Goal: Transaction & Acquisition: Purchase product/service

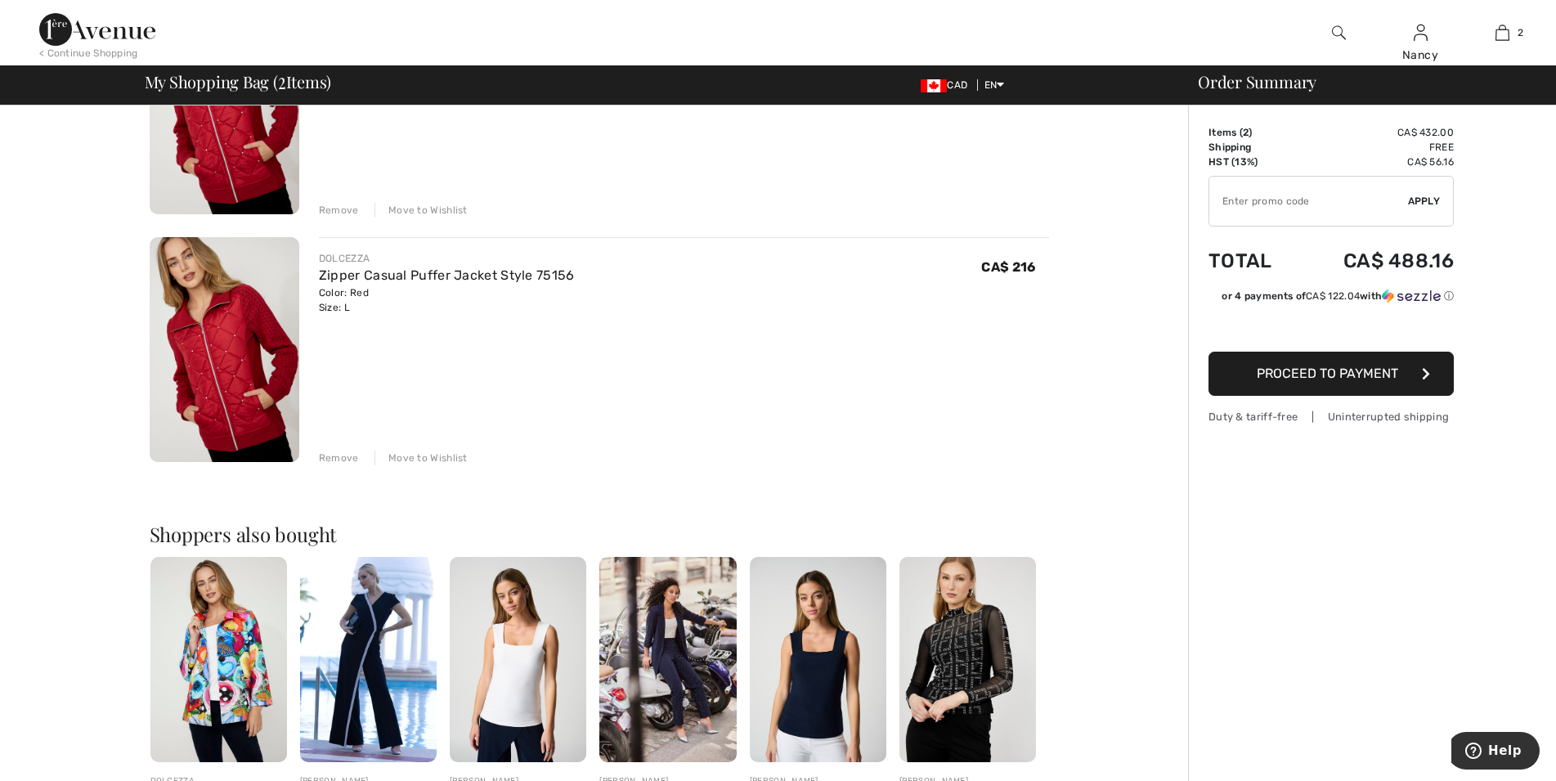
scroll to position [167, 0]
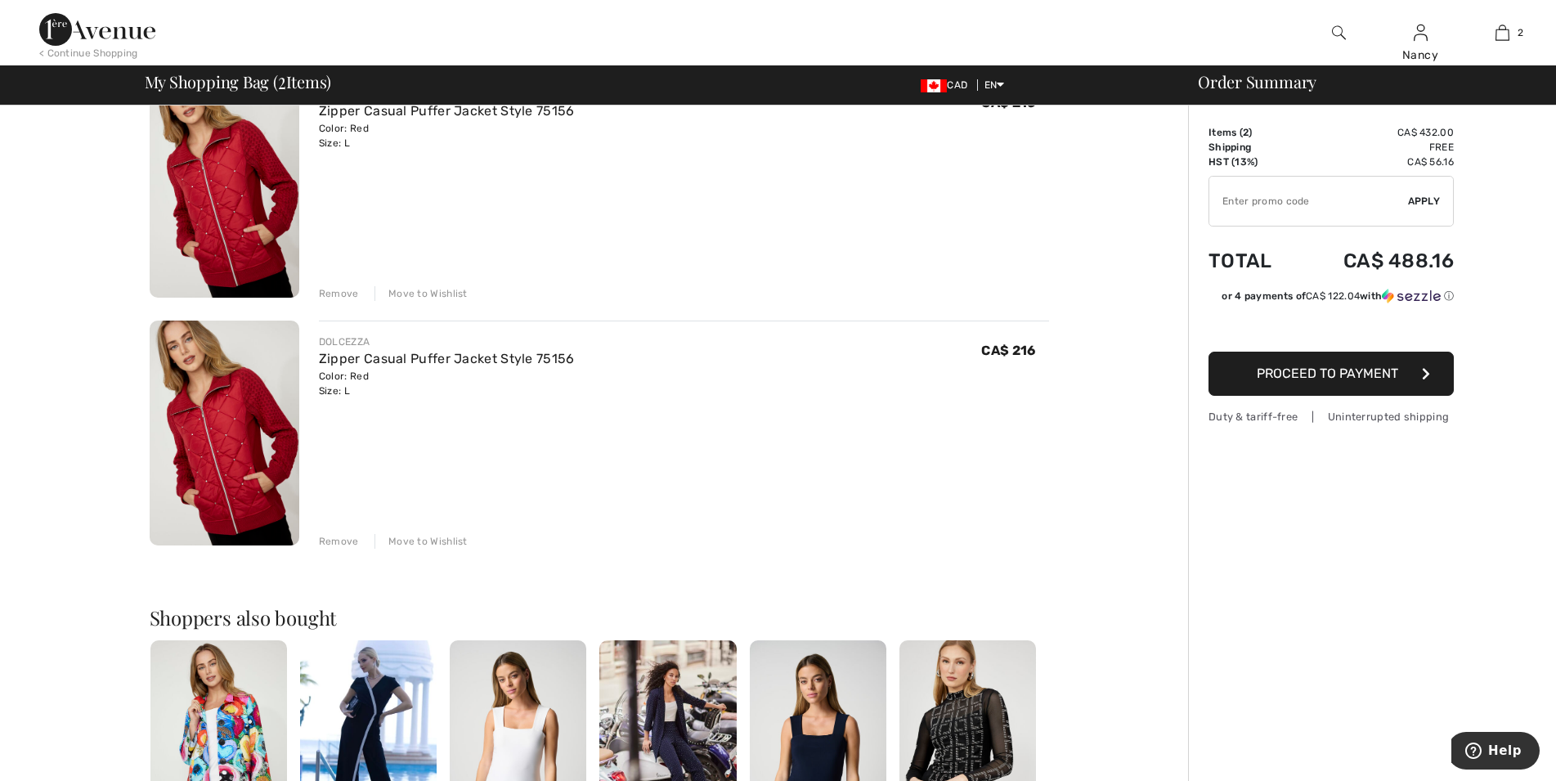
click at [343, 537] on div "Remove" at bounding box center [339, 541] width 40 height 15
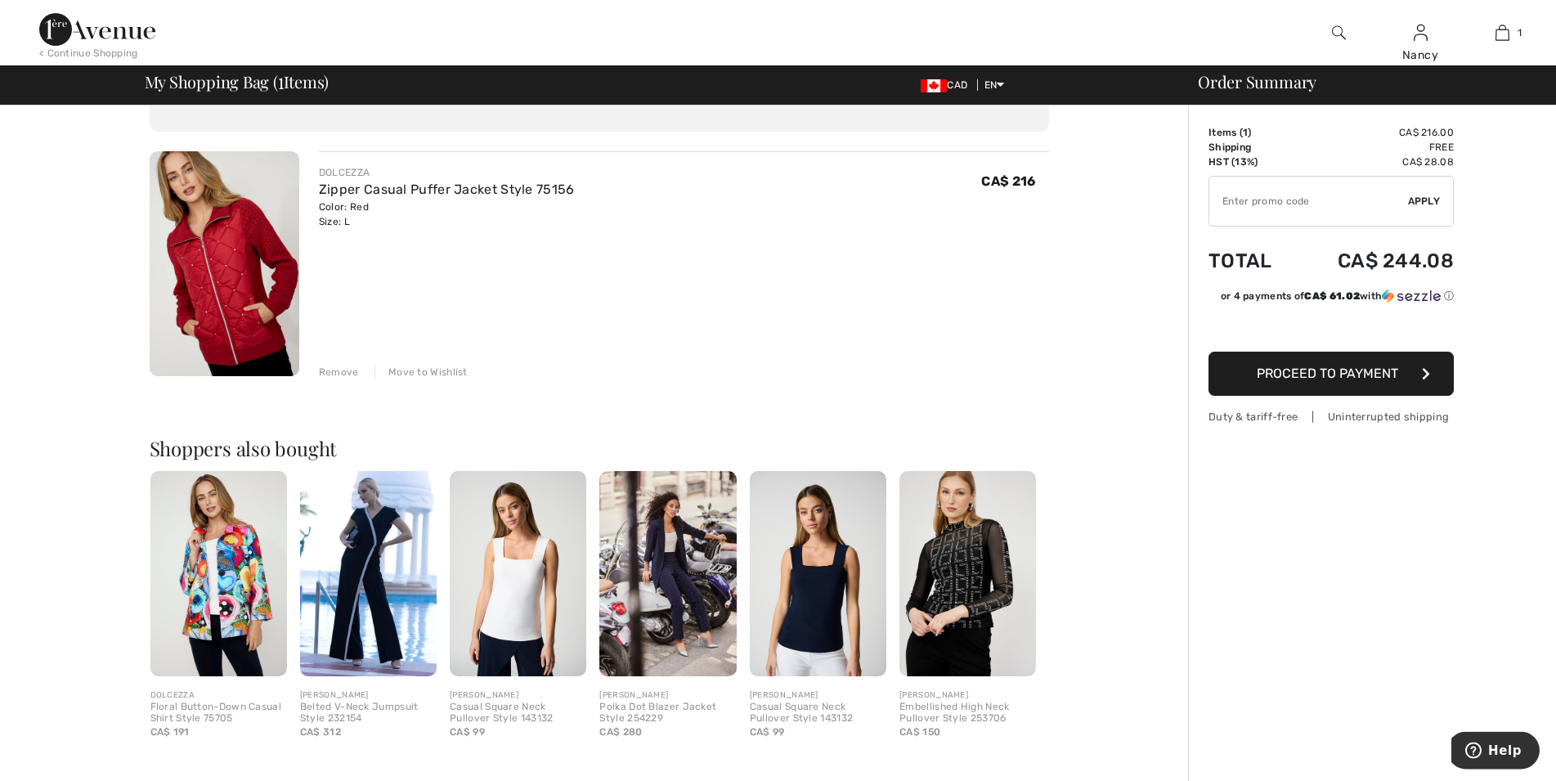
scroll to position [0, 0]
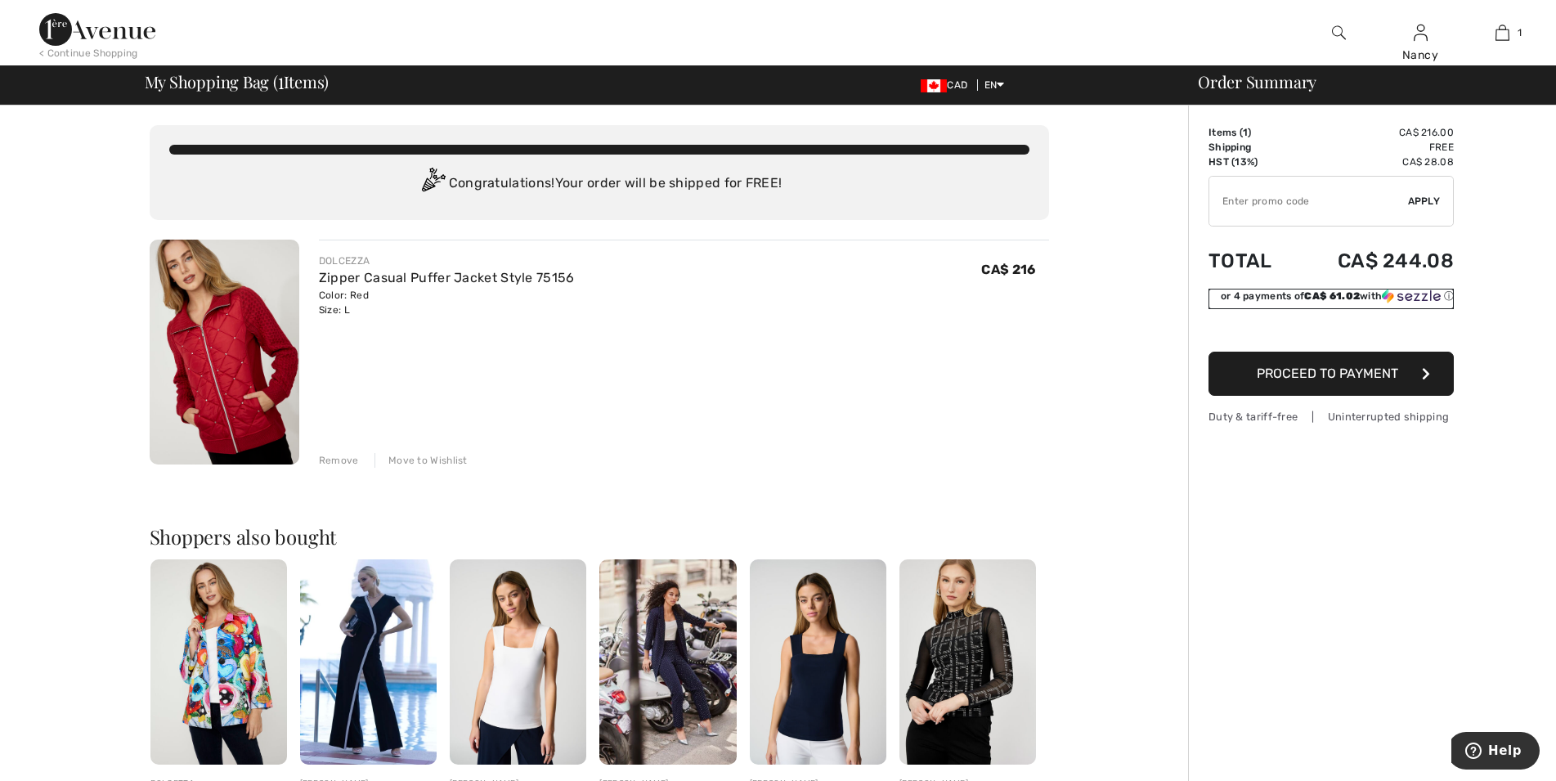
click at [1389, 298] on img at bounding box center [1411, 296] width 59 height 15
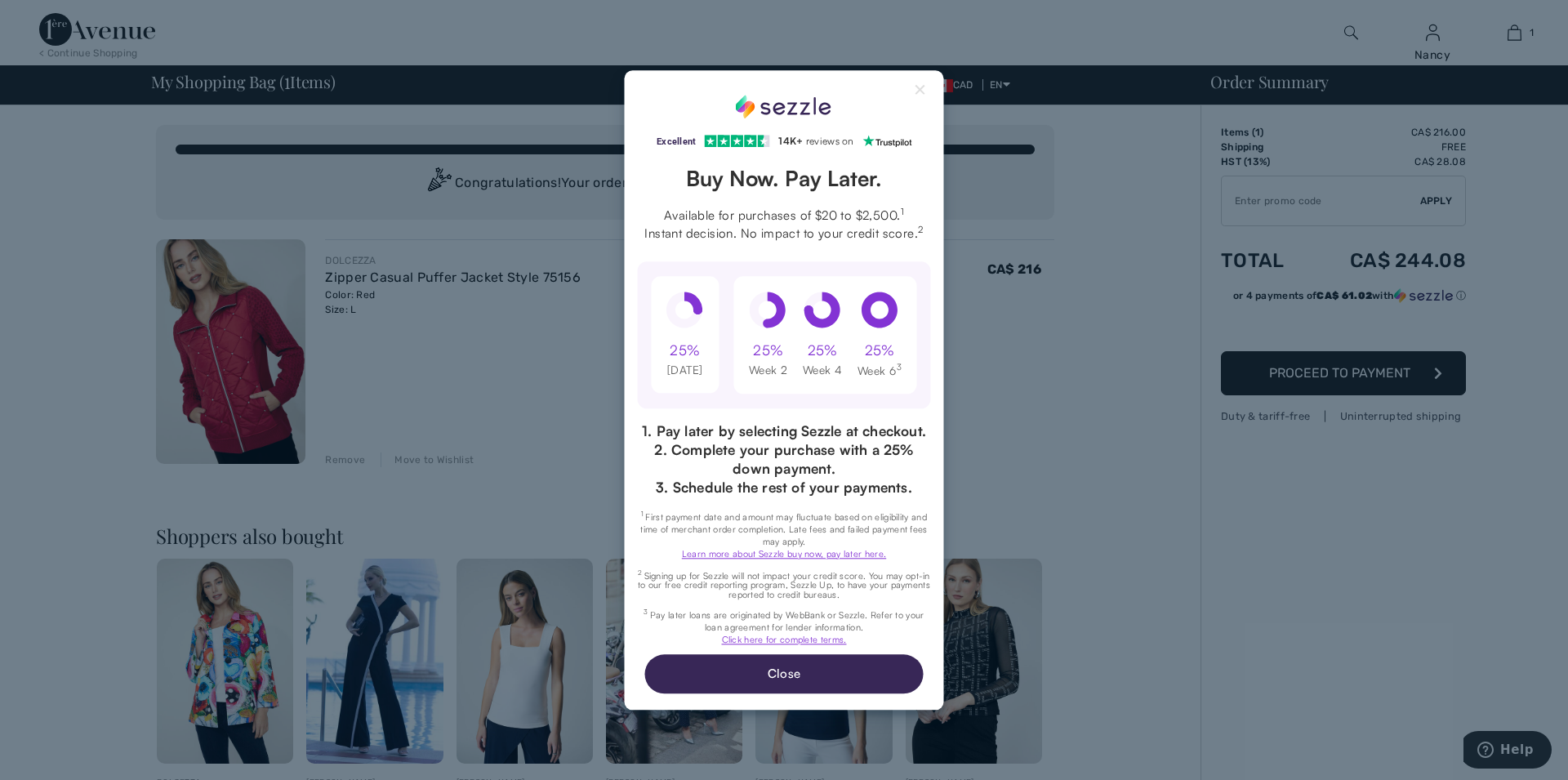
drag, startPoint x: 1241, startPoint y: 582, endPoint x: 1260, endPoint y: 571, distance: 22.0
click at [1242, 581] on div "Excellent 4.3 out of 5 star rating on Trustpilot 1" at bounding box center [784, 390] width 1568 height 780
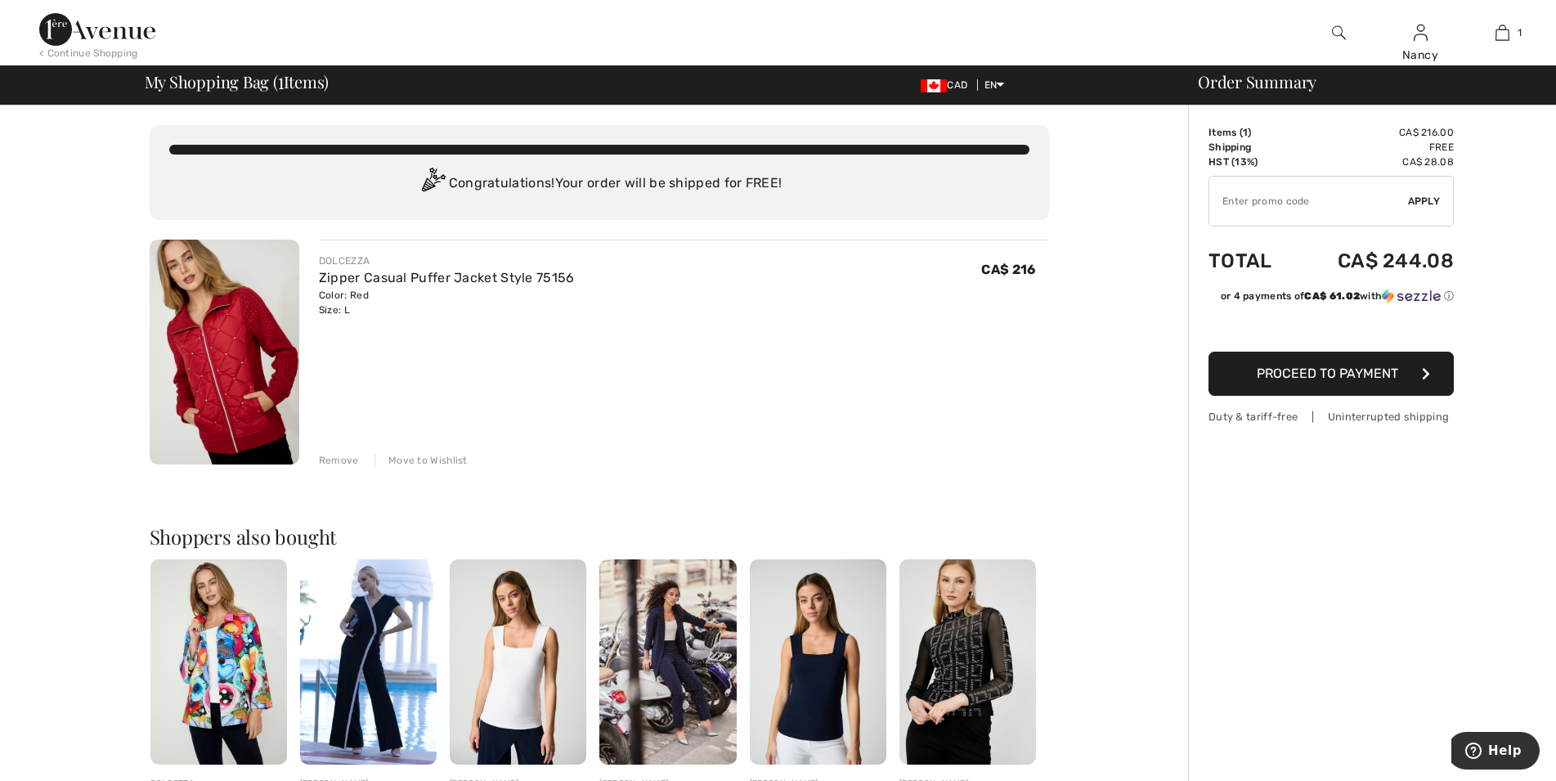
click at [1347, 380] on span "Proceed to Payment" at bounding box center [1327, 374] width 141 height 16
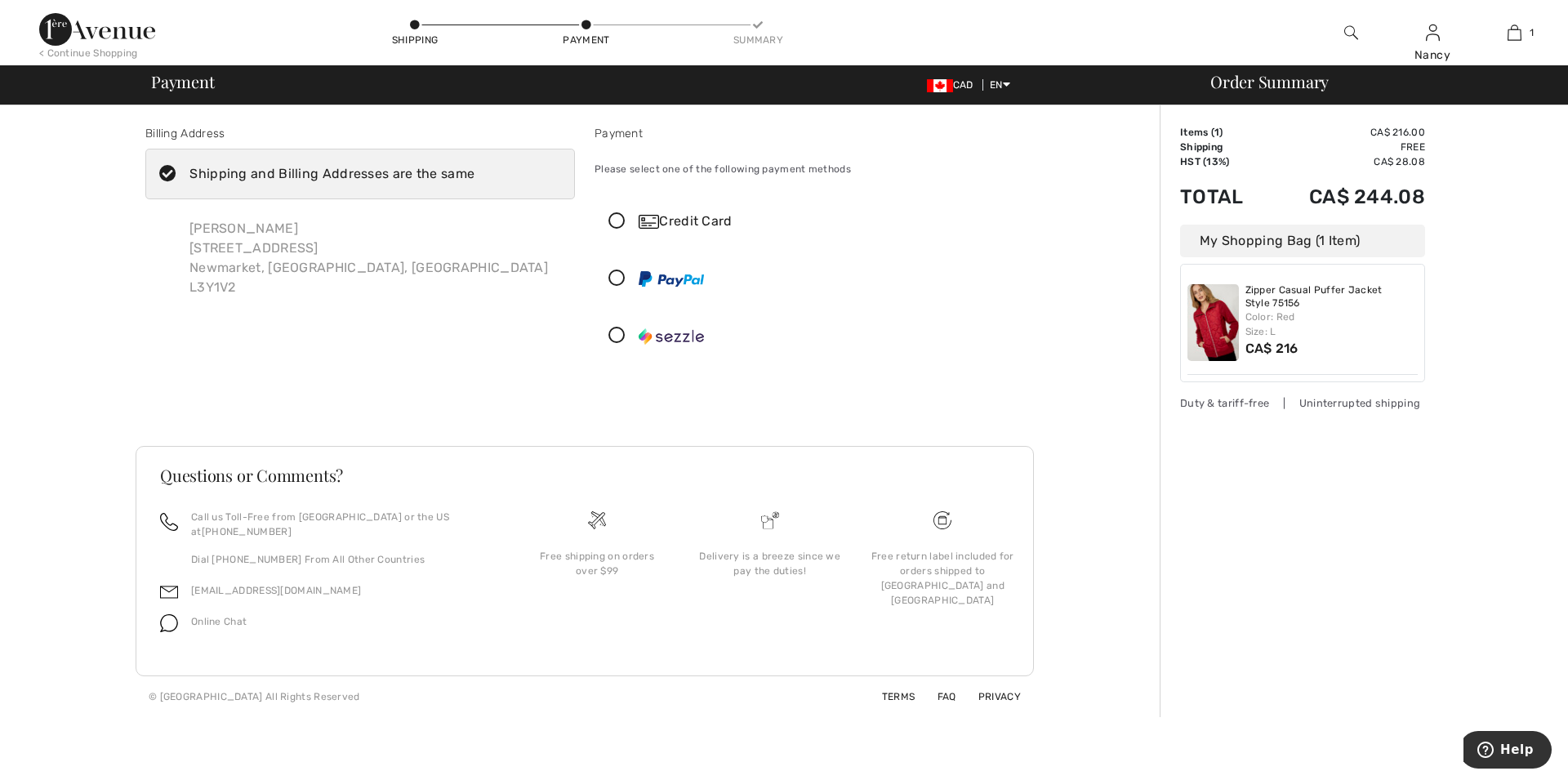
click at [613, 334] on icon at bounding box center [616, 336] width 43 height 17
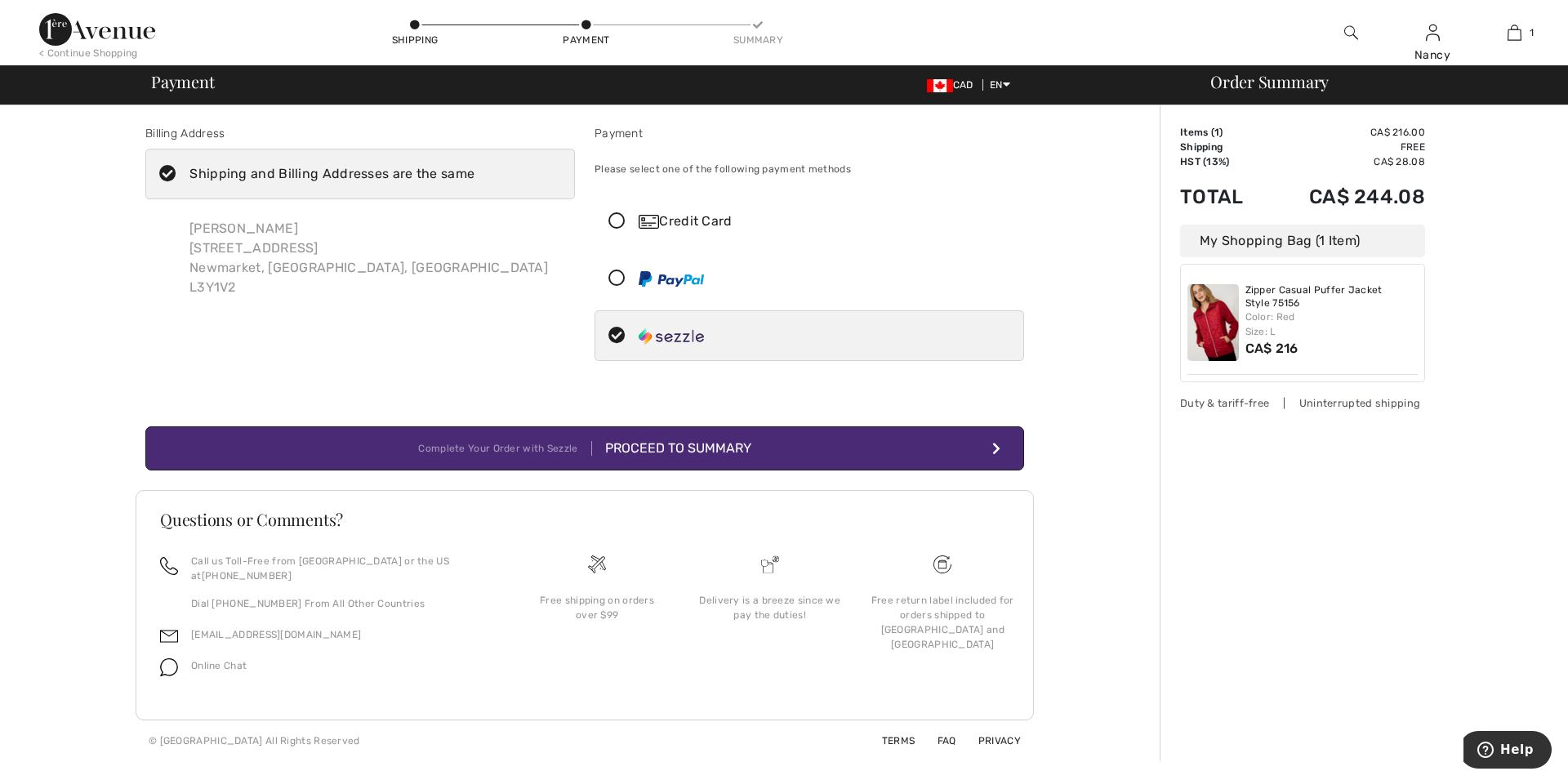
click at [691, 450] on div "Proceed to Summary" at bounding box center [671, 448] width 159 height 20
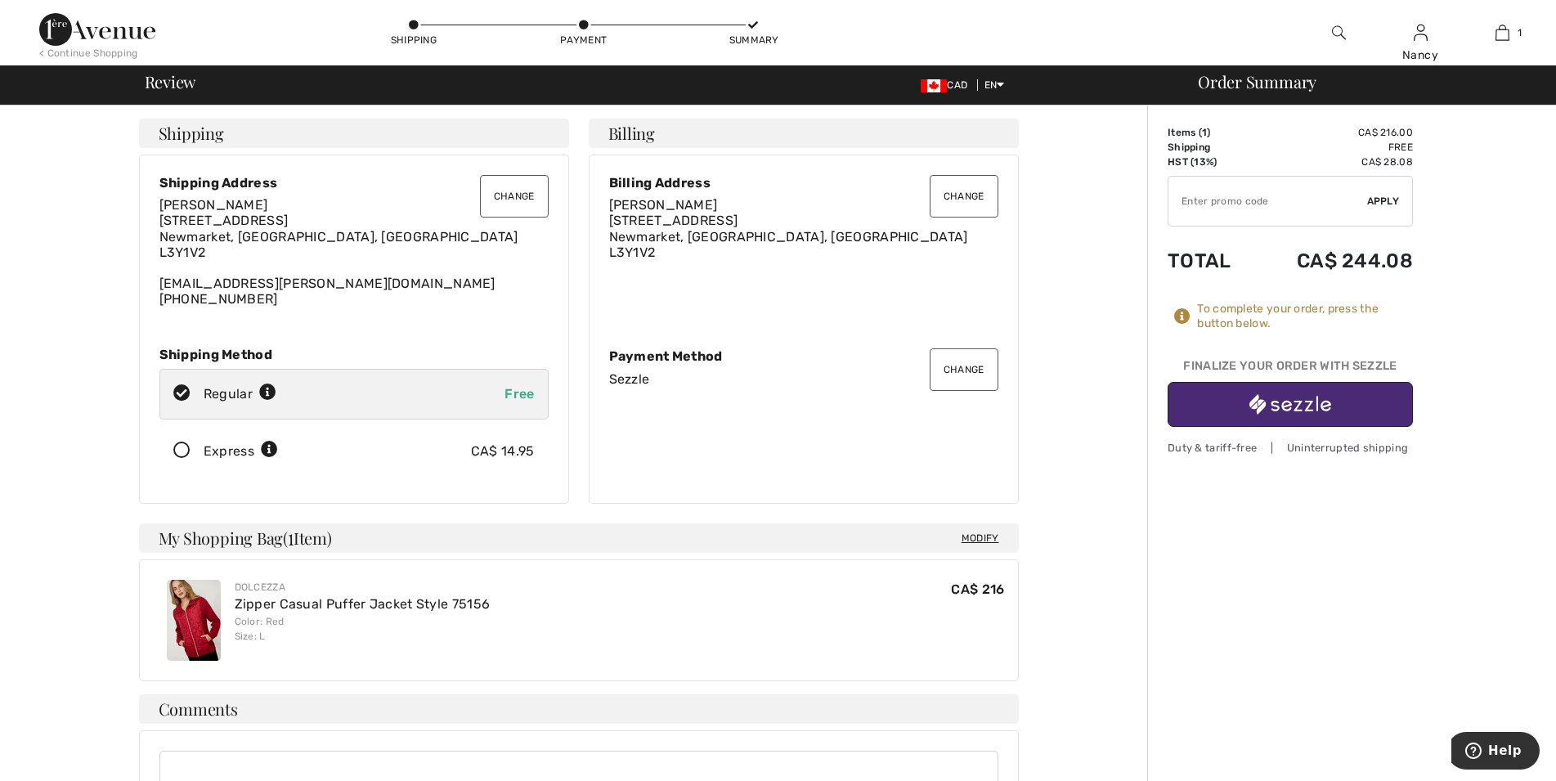
click at [178, 451] on icon at bounding box center [181, 450] width 43 height 17
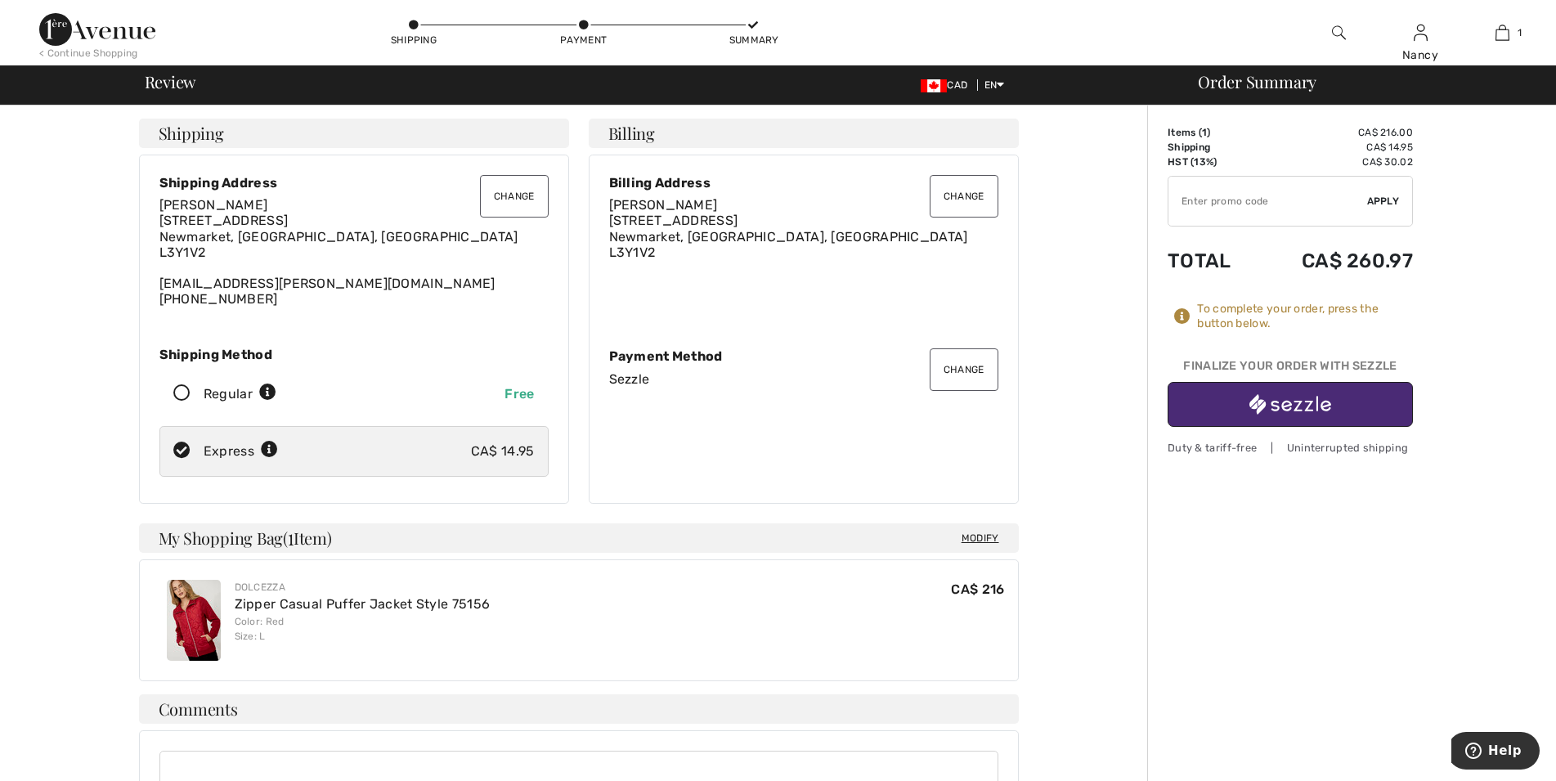
click at [1304, 402] on img "button" at bounding box center [1291, 404] width 82 height 20
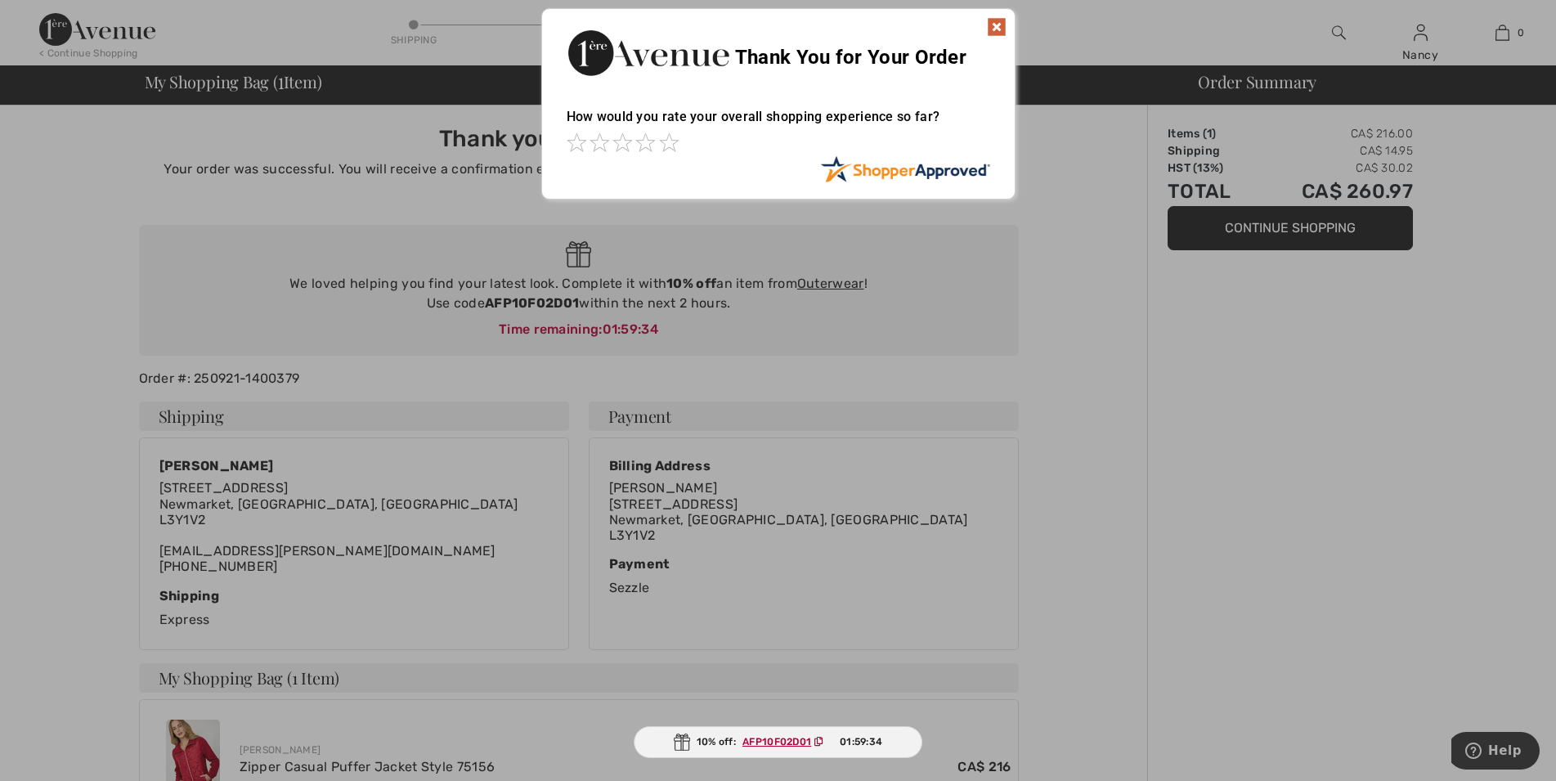
click at [994, 28] on img at bounding box center [997, 27] width 20 height 20
